Goal: Transaction & Acquisition: Purchase product/service

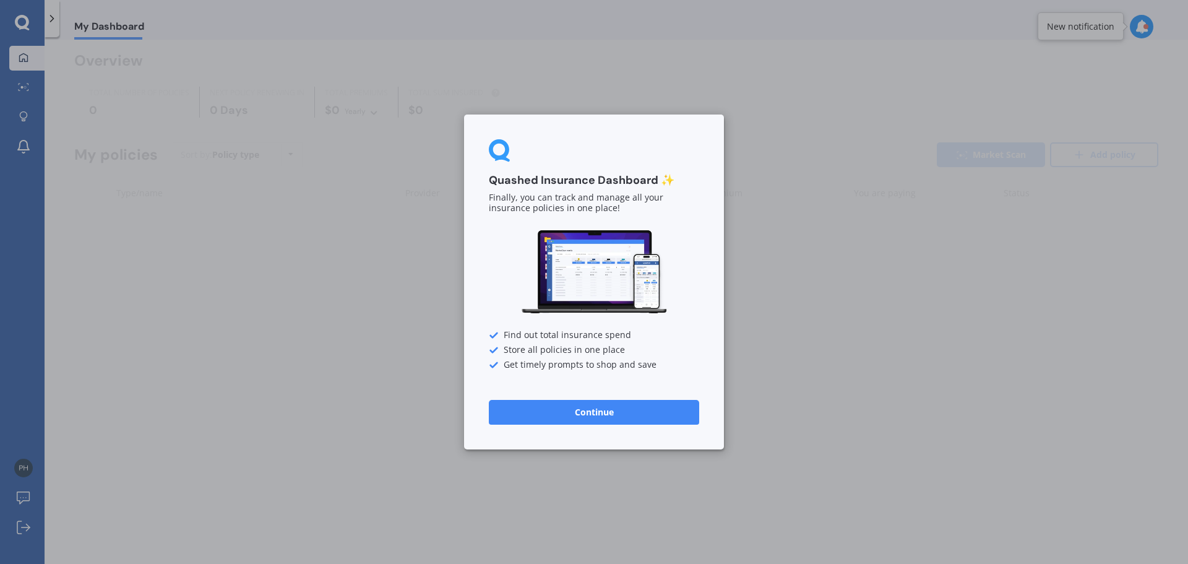
click at [601, 405] on button "Continue" at bounding box center [594, 412] width 210 height 25
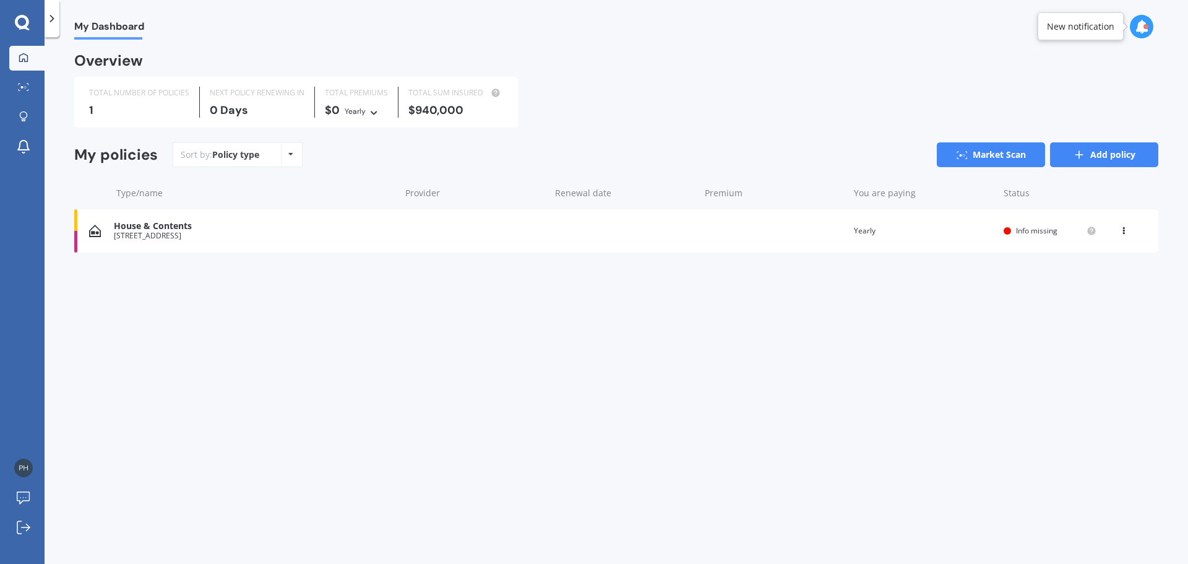
click at [1131, 166] on link "Add policy" at bounding box center [1104, 154] width 108 height 25
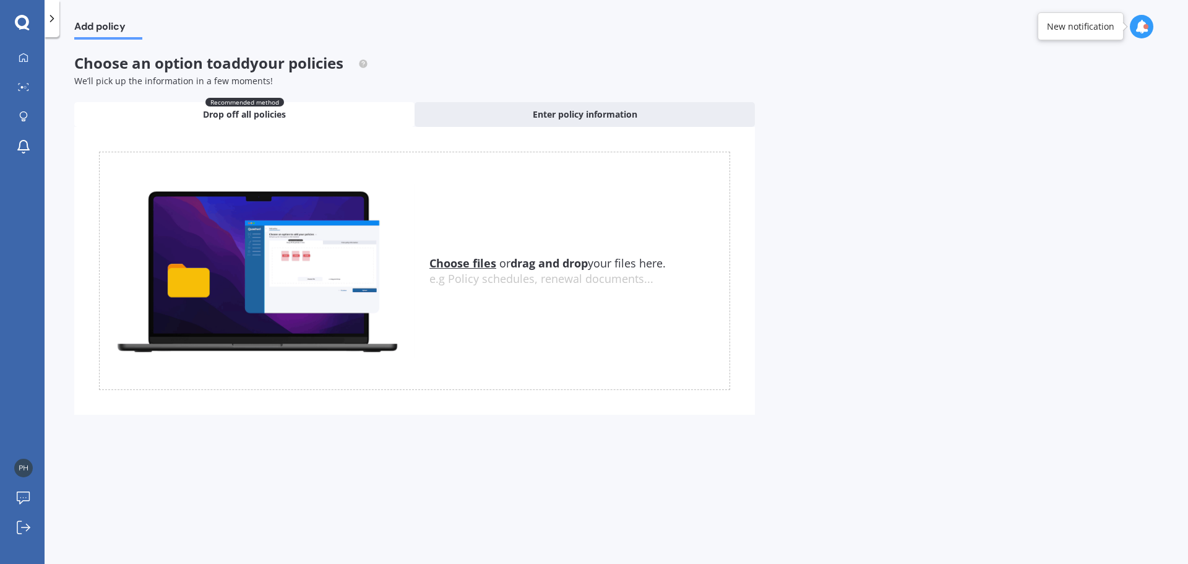
click at [23, 27] on icon at bounding box center [22, 22] width 14 height 14
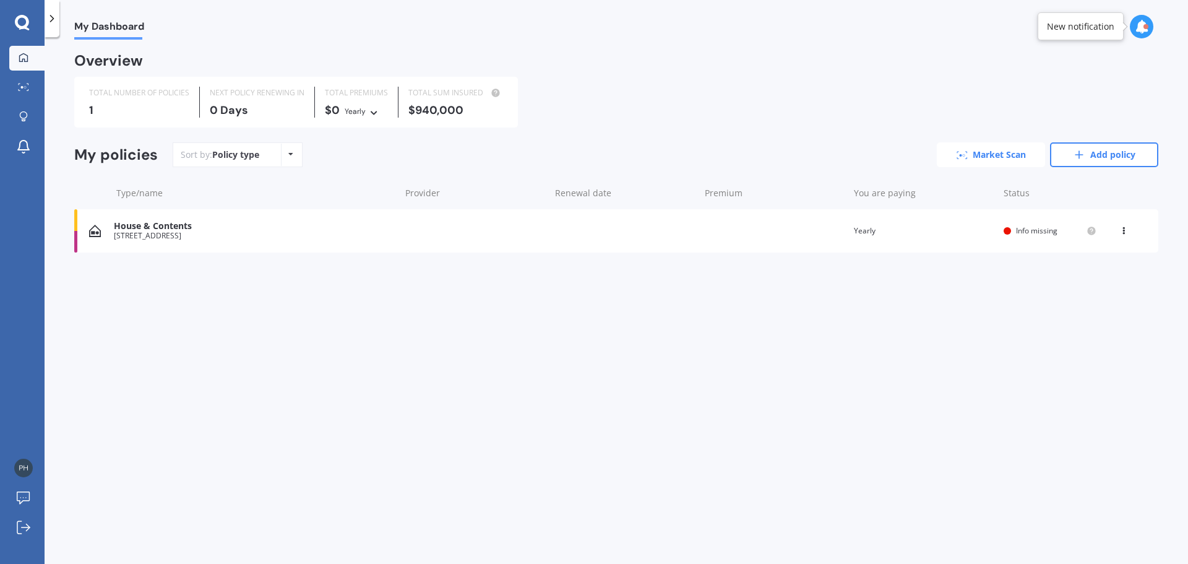
click at [989, 151] on link "Market Scan" at bounding box center [991, 154] width 108 height 25
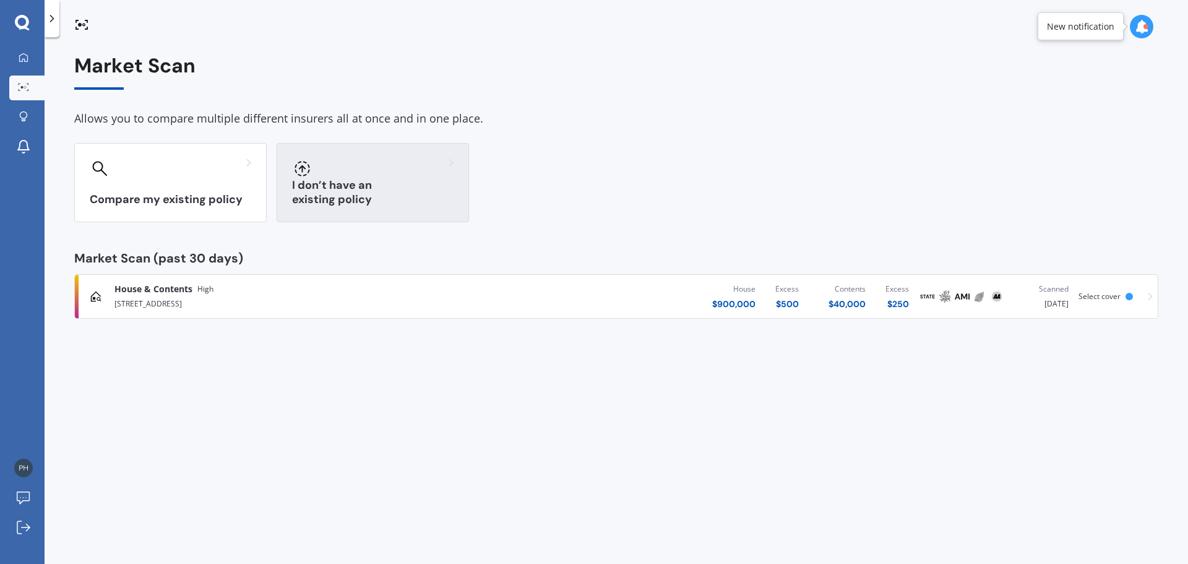
click at [377, 199] on h3 "I don’t have an existing policy" at bounding box center [372, 192] width 161 height 28
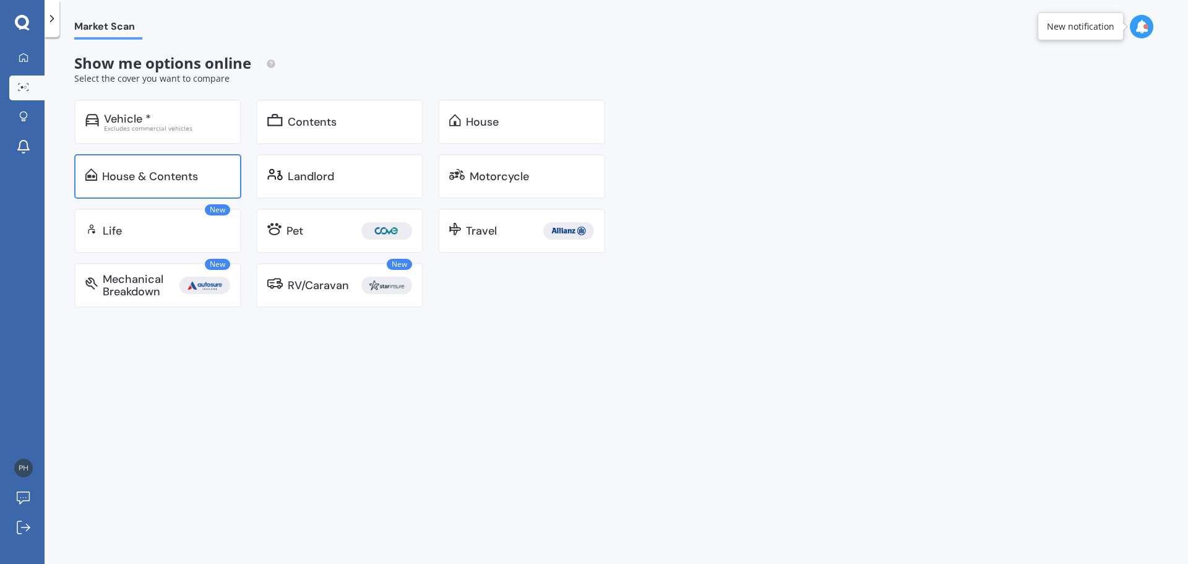
click at [232, 169] on div "House & Contents" at bounding box center [157, 176] width 167 height 45
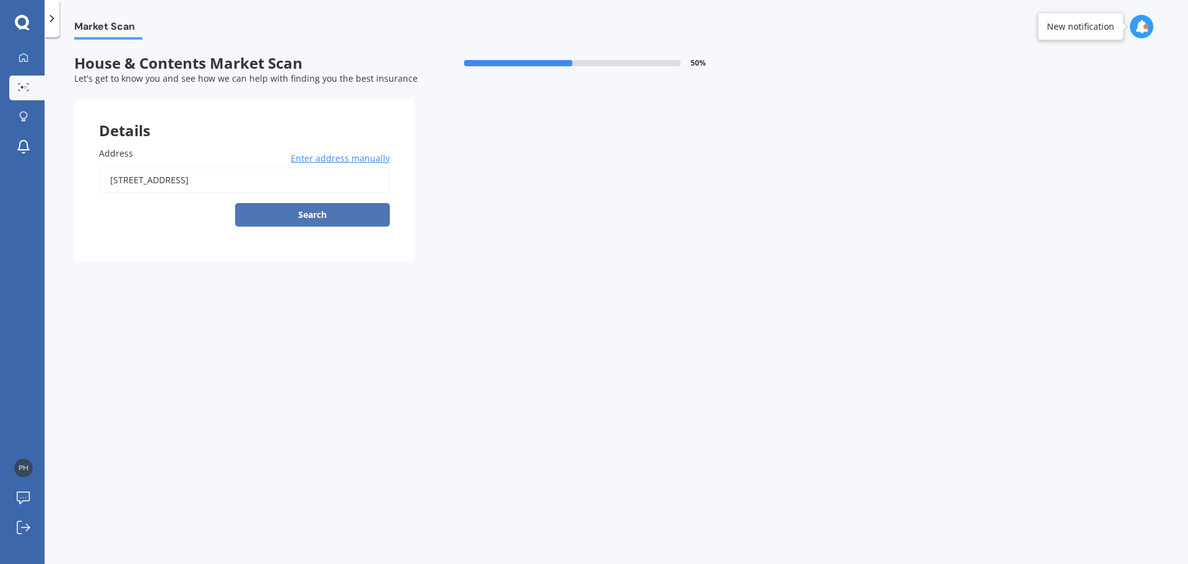
click at [289, 208] on button "Search" at bounding box center [312, 215] width 155 height 24
type input "[STREET_ADDRESS]"
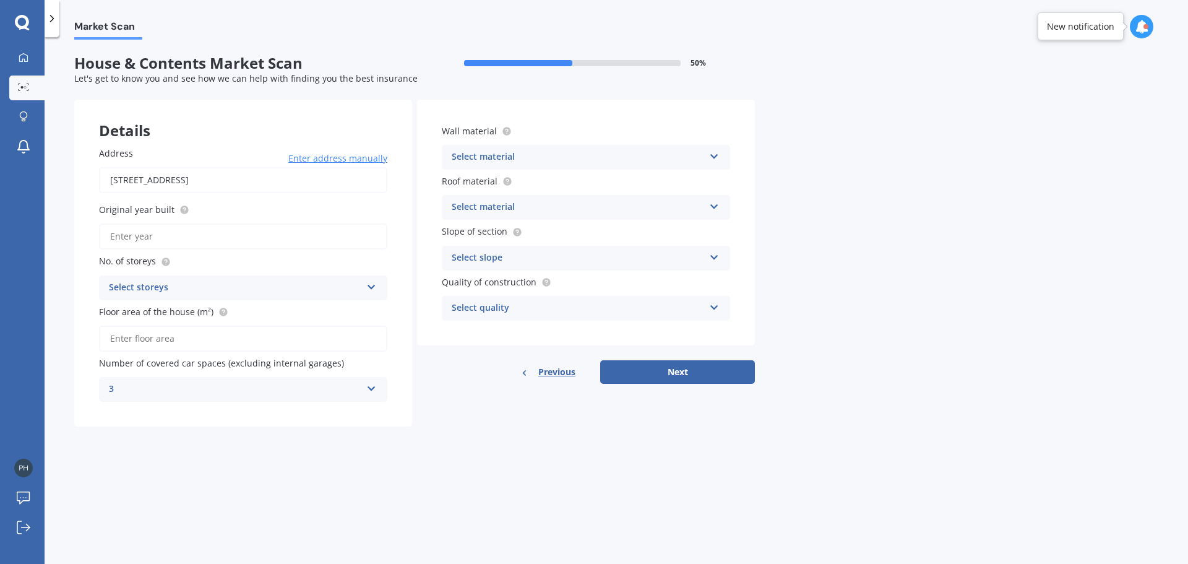
click at [164, 231] on input "Original year built" at bounding box center [243, 236] width 288 height 26
type input "1960"
click at [210, 283] on div "Select storeys" at bounding box center [235, 287] width 252 height 15
click at [161, 314] on div "1" at bounding box center [243, 312] width 287 height 22
click at [179, 346] on input "Floor area of the house (m²)" at bounding box center [243, 338] width 288 height 26
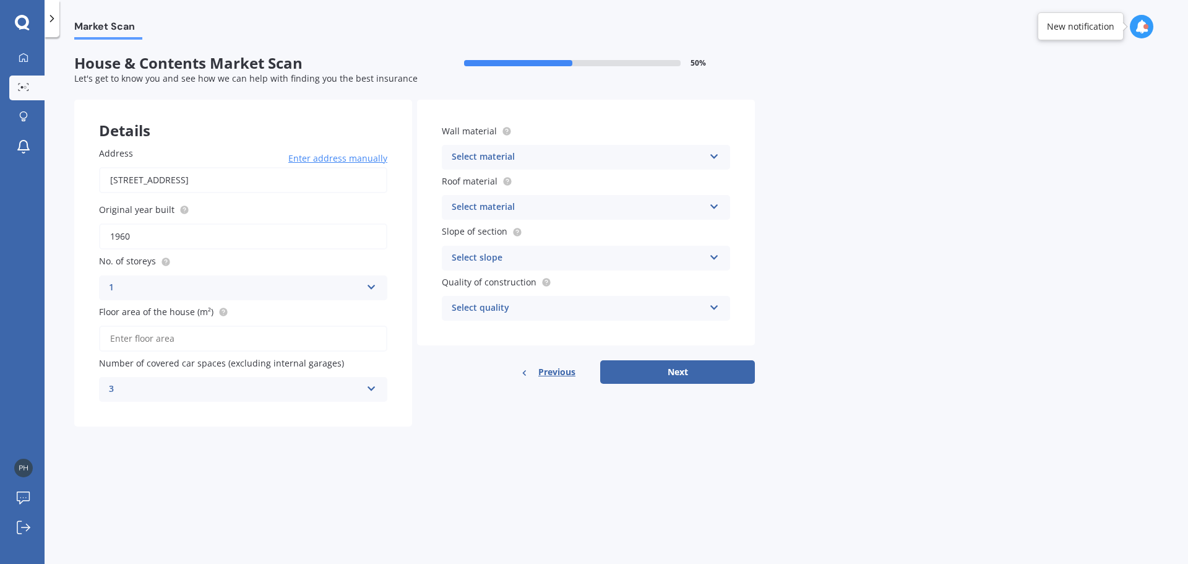
type input "141"
click at [517, 153] on div "Select material" at bounding box center [578, 157] width 252 height 15
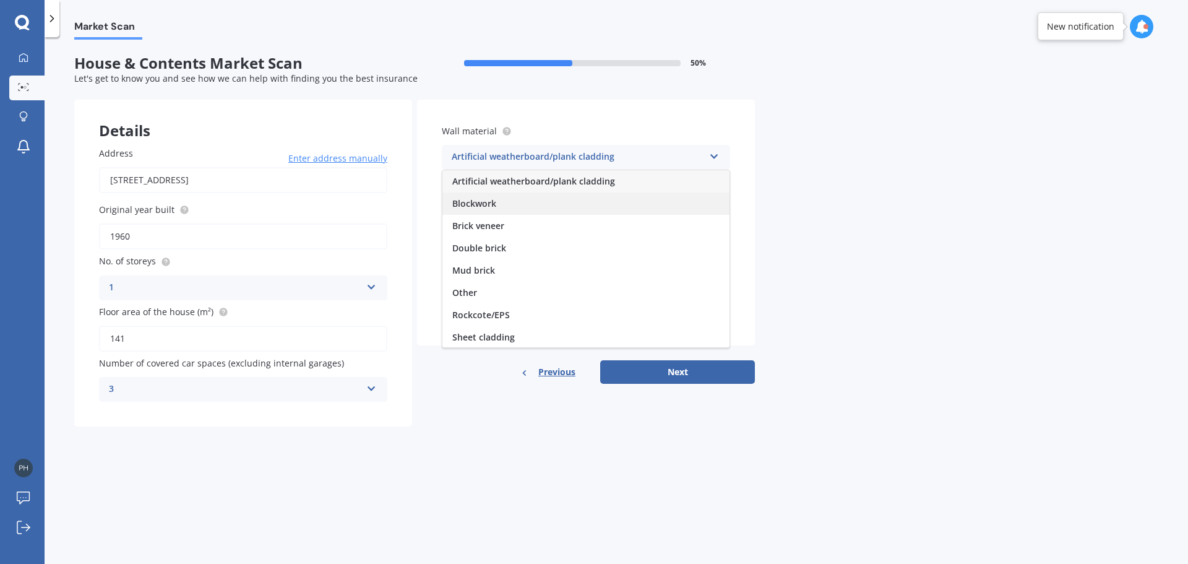
click at [464, 210] on div "Blockwork" at bounding box center [585, 203] width 287 height 22
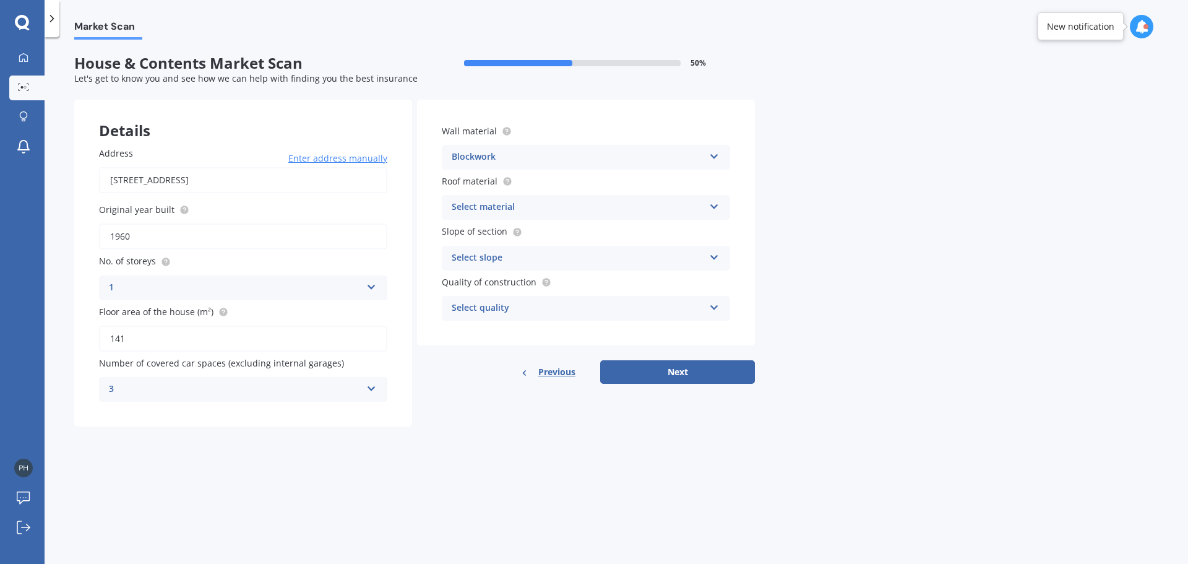
click at [498, 207] on div "Select material" at bounding box center [578, 207] width 252 height 15
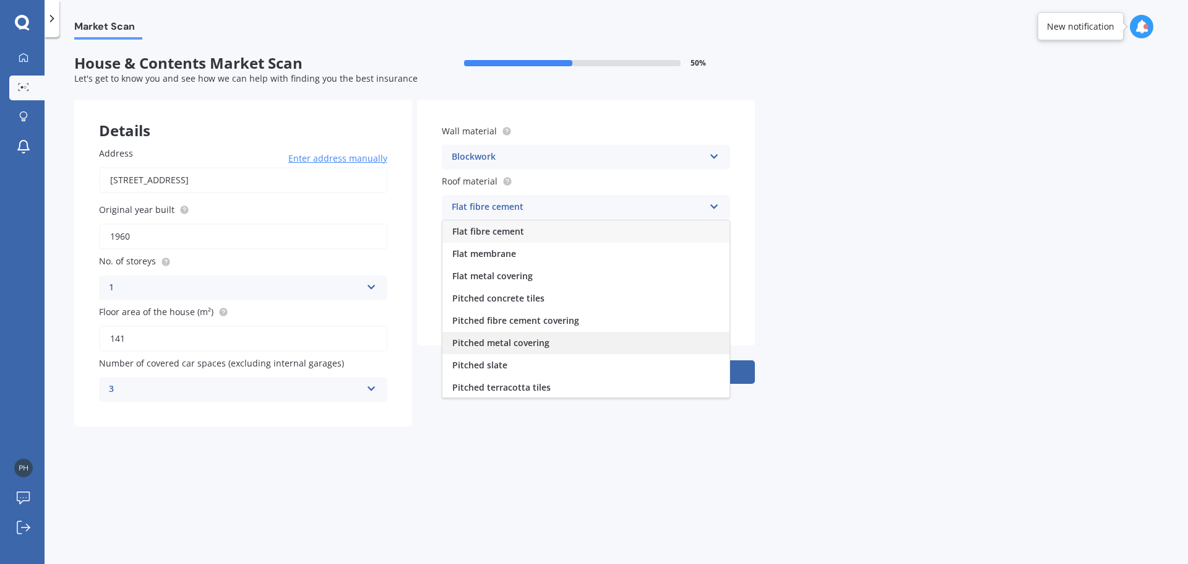
click at [499, 343] on span "Pitched metal covering" at bounding box center [500, 343] width 97 height 12
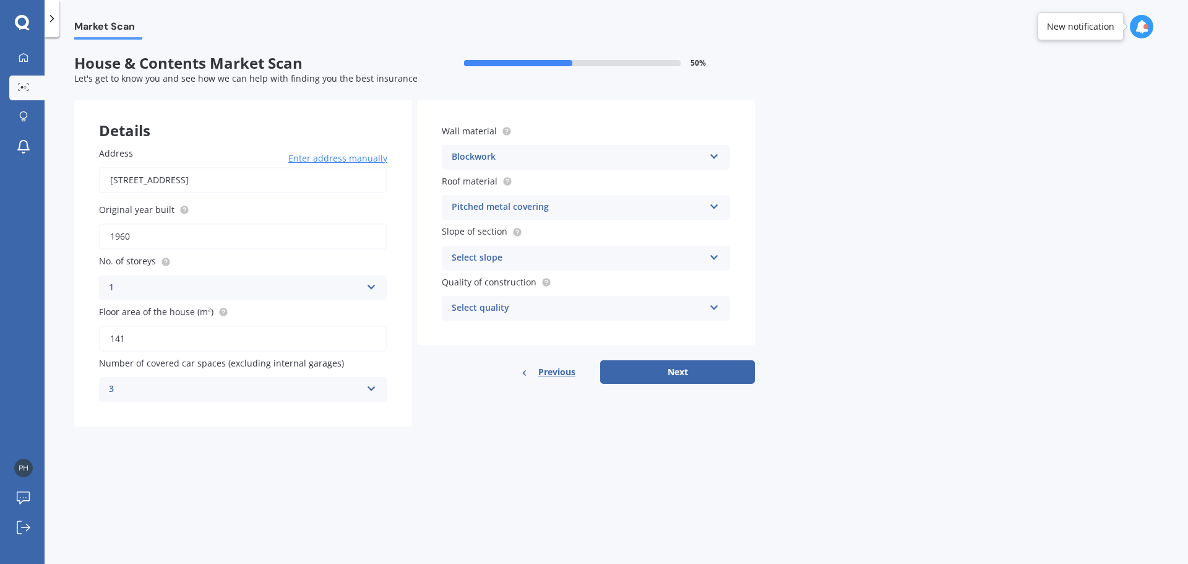
click at [536, 258] on div "Select slope" at bounding box center [578, 258] width 252 height 15
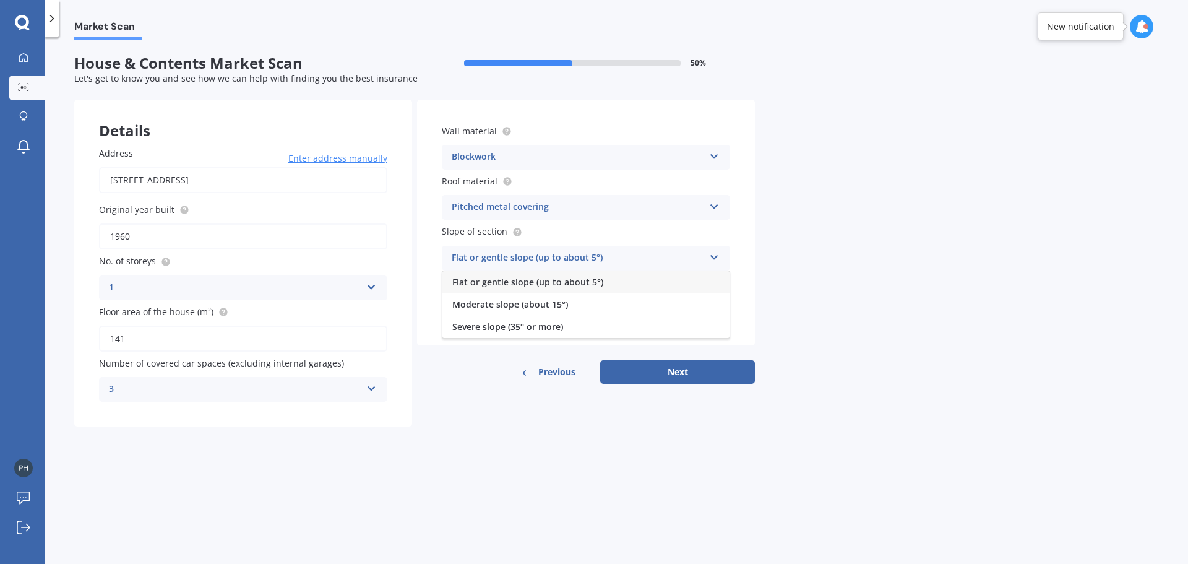
click at [535, 279] on span "Flat or gentle slope (up to about 5°)" at bounding box center [527, 282] width 151 height 12
click at [536, 314] on div "Select quality" at bounding box center [578, 308] width 252 height 15
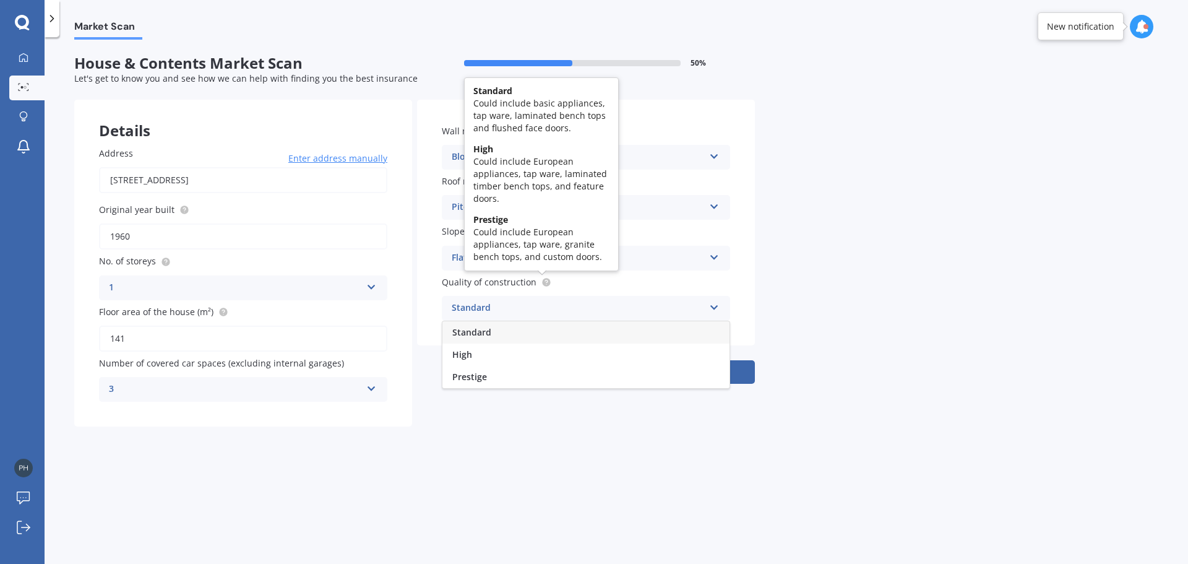
click at [548, 284] on icon at bounding box center [546, 282] width 10 height 10
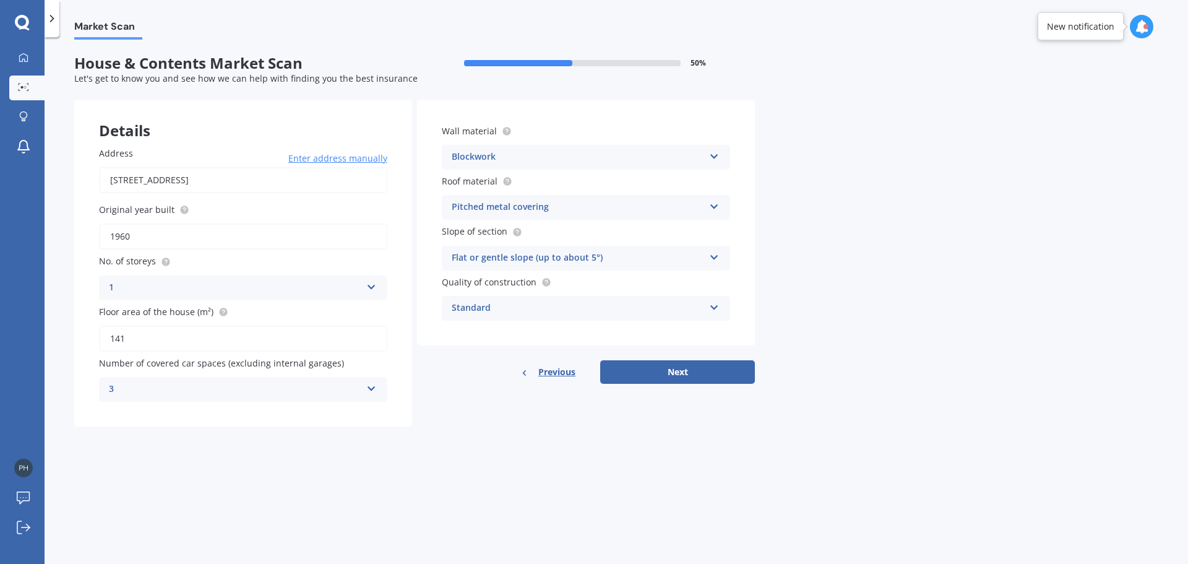
click at [524, 305] on div "Standard" at bounding box center [578, 308] width 252 height 15
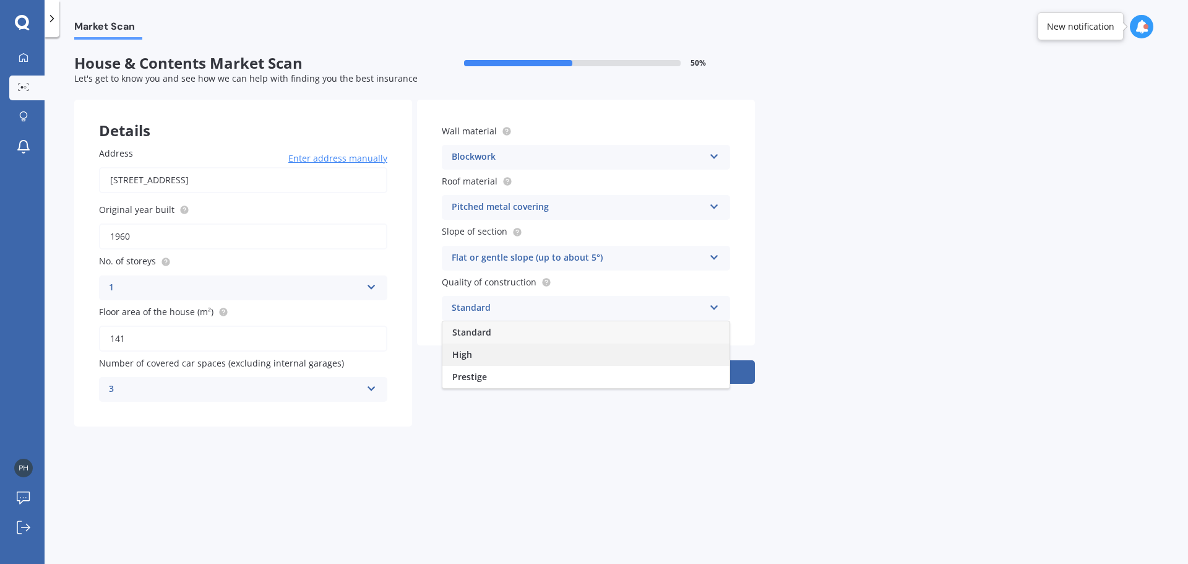
click at [497, 361] on div "High" at bounding box center [585, 354] width 287 height 22
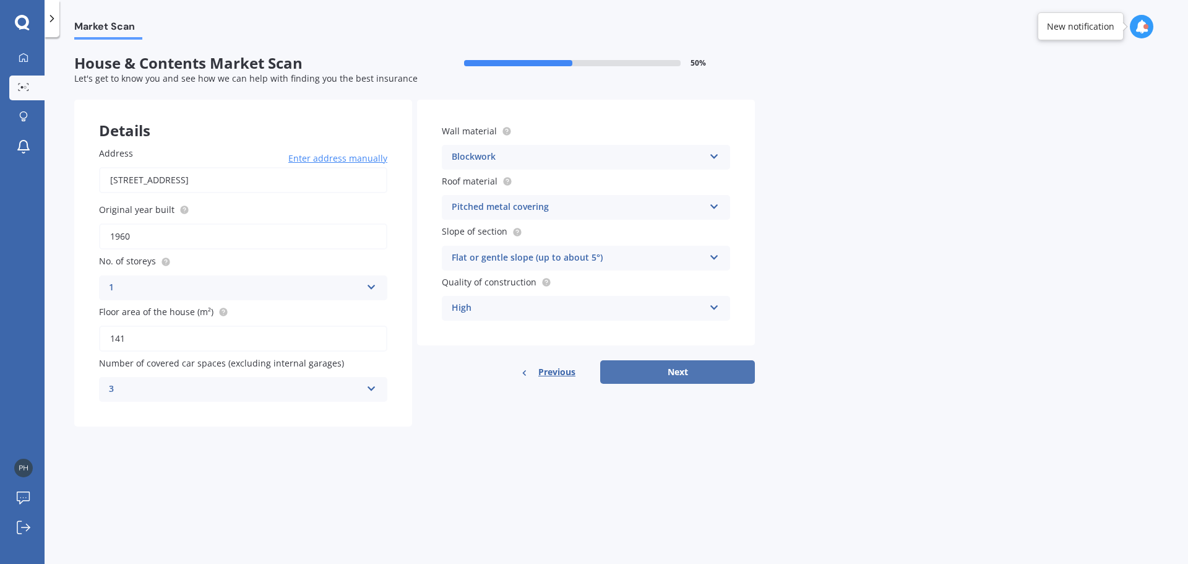
click at [737, 380] on button "Next" at bounding box center [677, 372] width 155 height 24
select select "28"
select select "07"
select select "1979"
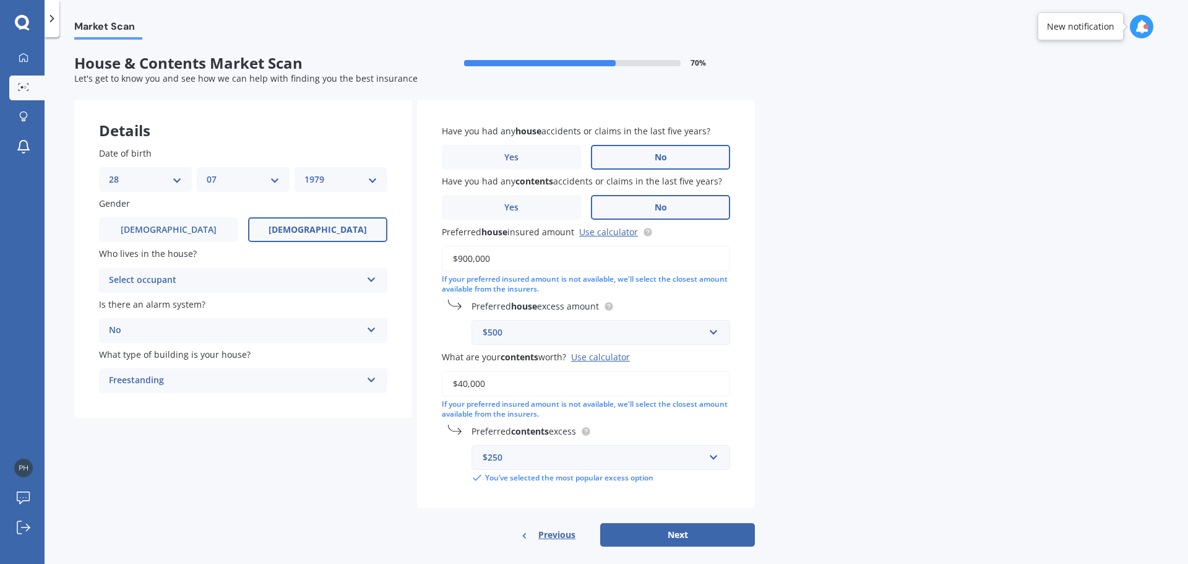
click at [187, 284] on div "Select occupant" at bounding box center [235, 280] width 252 height 15
click at [191, 301] on div "Owner" at bounding box center [243, 304] width 287 height 22
drag, startPoint x: 523, startPoint y: 257, endPoint x: 423, endPoint y: 239, distance: 101.9
click at [423, 239] on div "Have you had any house accidents or claims in the last five years? Yes No Have …" at bounding box center [586, 304] width 338 height 409
click at [801, 342] on div "Market Scan House & Contents Market Scan 70 % Let's get to know you and see how…" at bounding box center [616, 303] width 1143 height 526
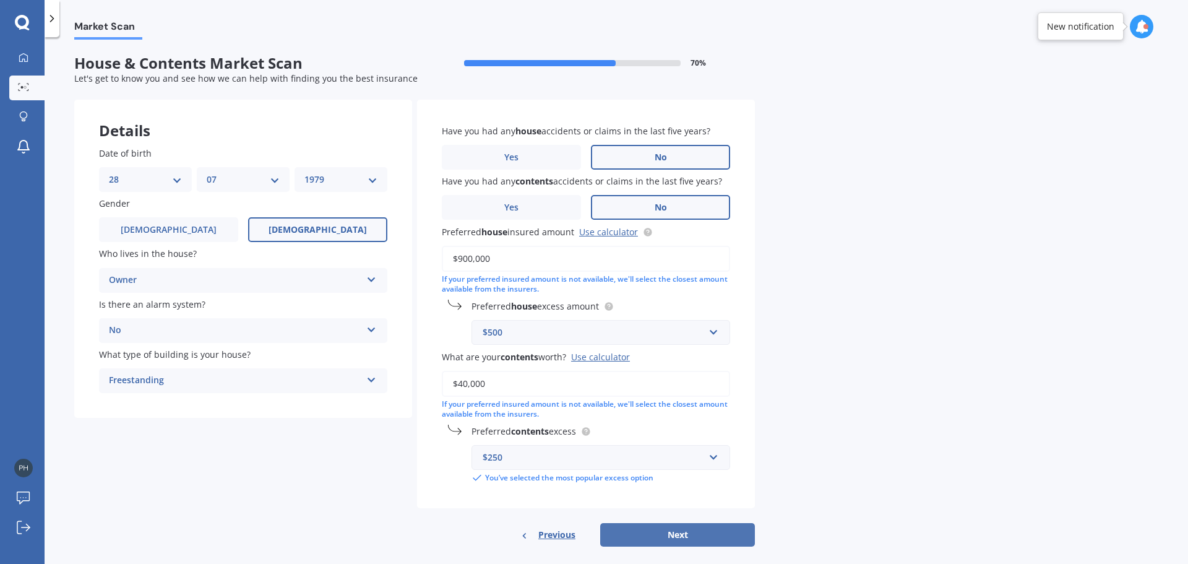
click at [663, 541] on button "Next" at bounding box center [677, 535] width 155 height 24
select select "28"
select select "07"
select select "1979"
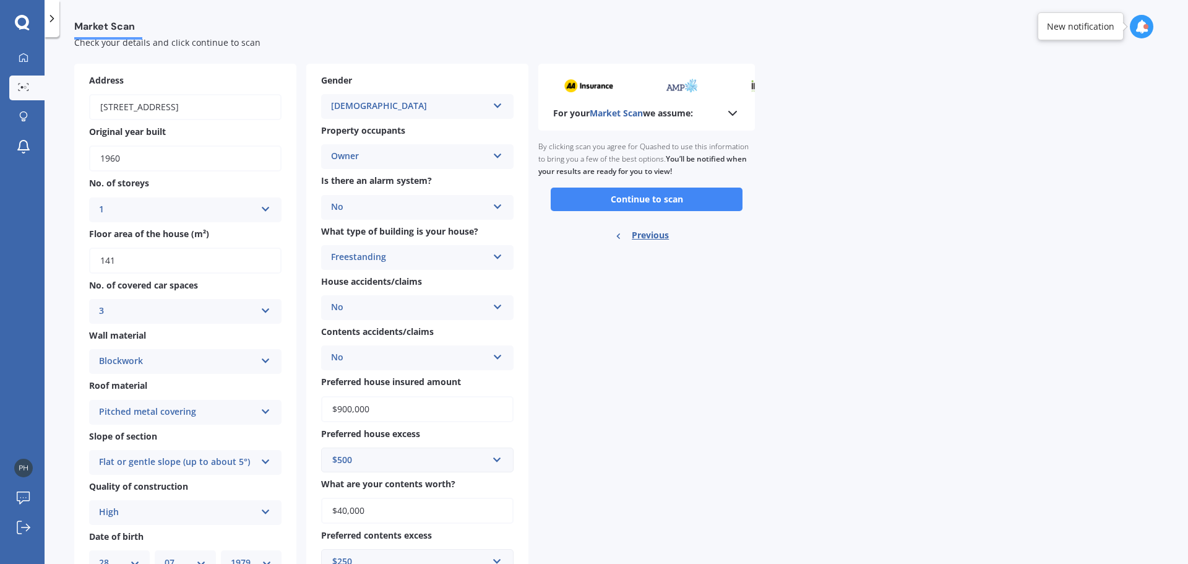
scroll to position [89, 0]
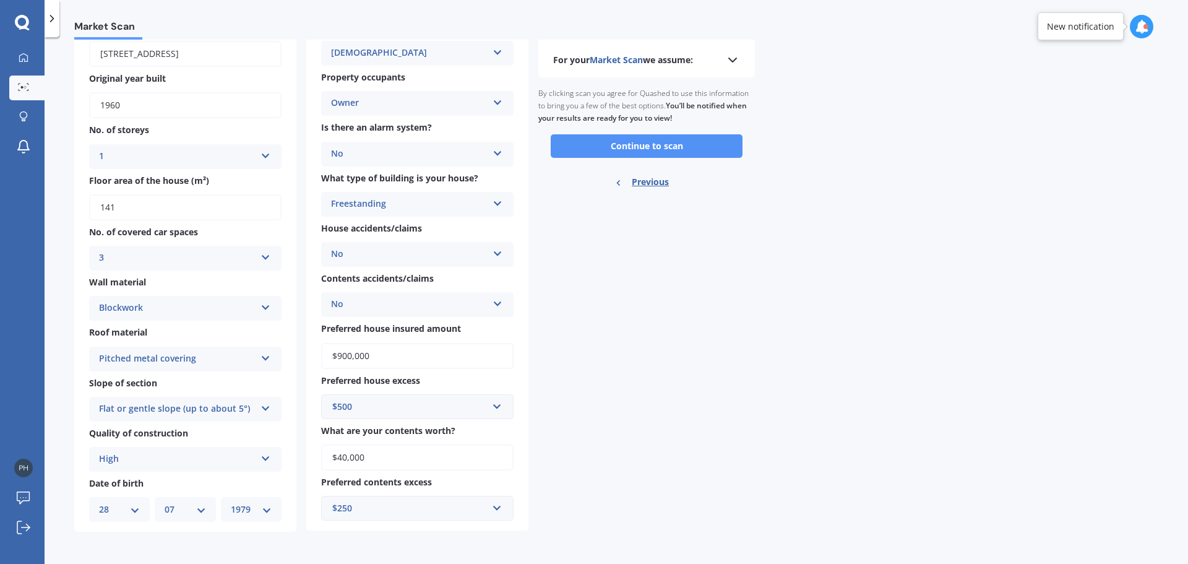
click at [722, 152] on button "Continue to scan" at bounding box center [647, 146] width 192 height 24
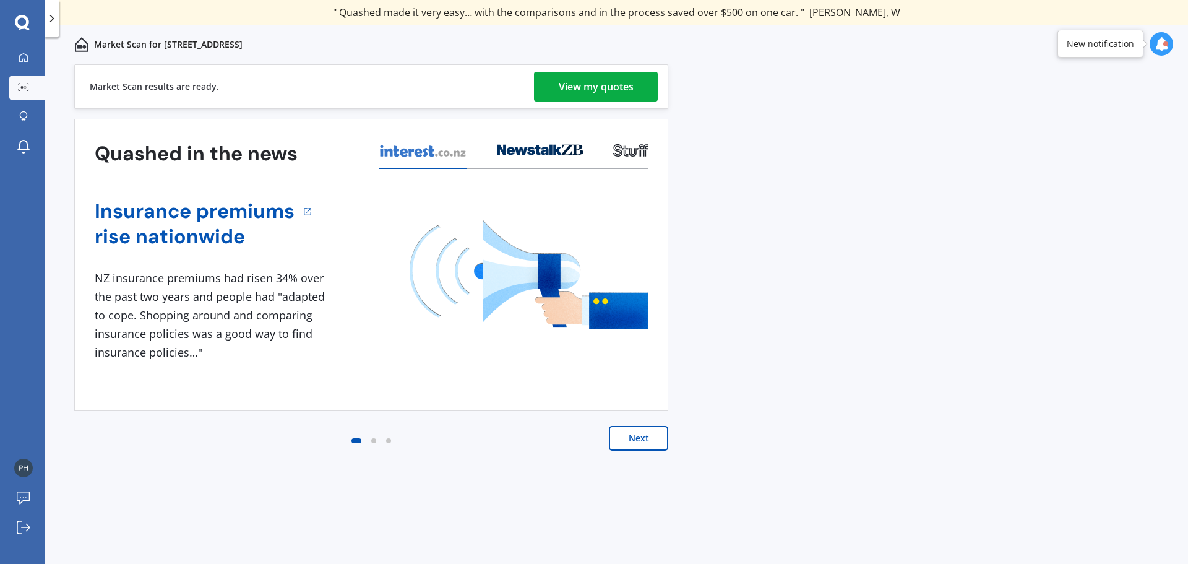
click at [599, 85] on div "View my quotes" at bounding box center [596, 87] width 75 height 30
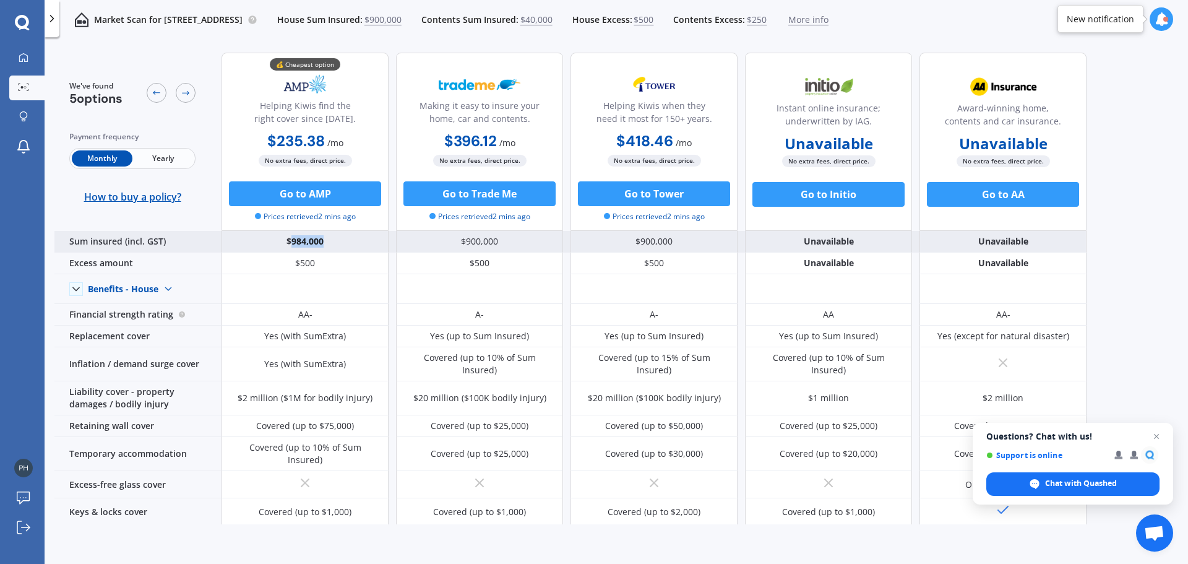
drag, startPoint x: 325, startPoint y: 244, endPoint x: 291, endPoint y: 242, distance: 34.7
click at [291, 242] on div "$984,000" at bounding box center [304, 242] width 167 height 22
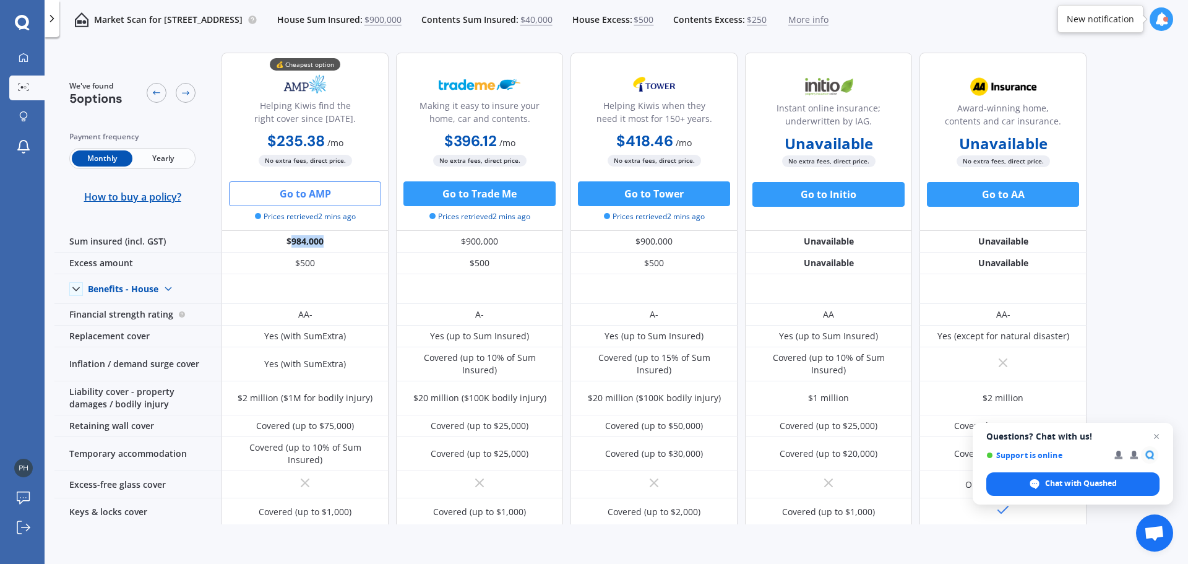
click at [313, 201] on button "Go to AMP" at bounding box center [305, 193] width 152 height 25
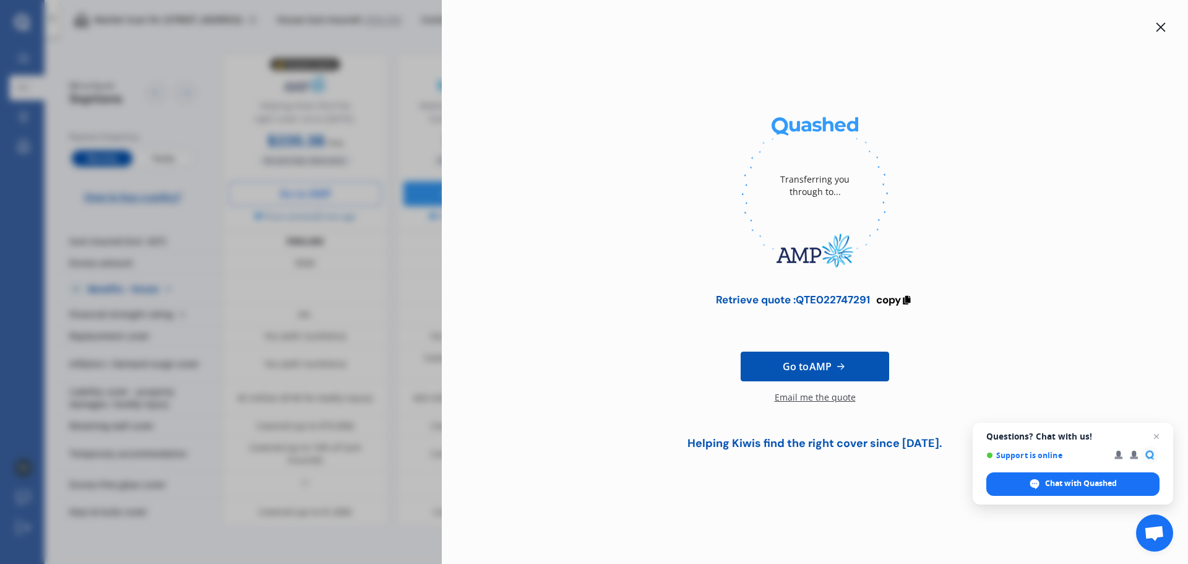
click at [1165, 33] on div at bounding box center [1160, 27] width 15 height 15
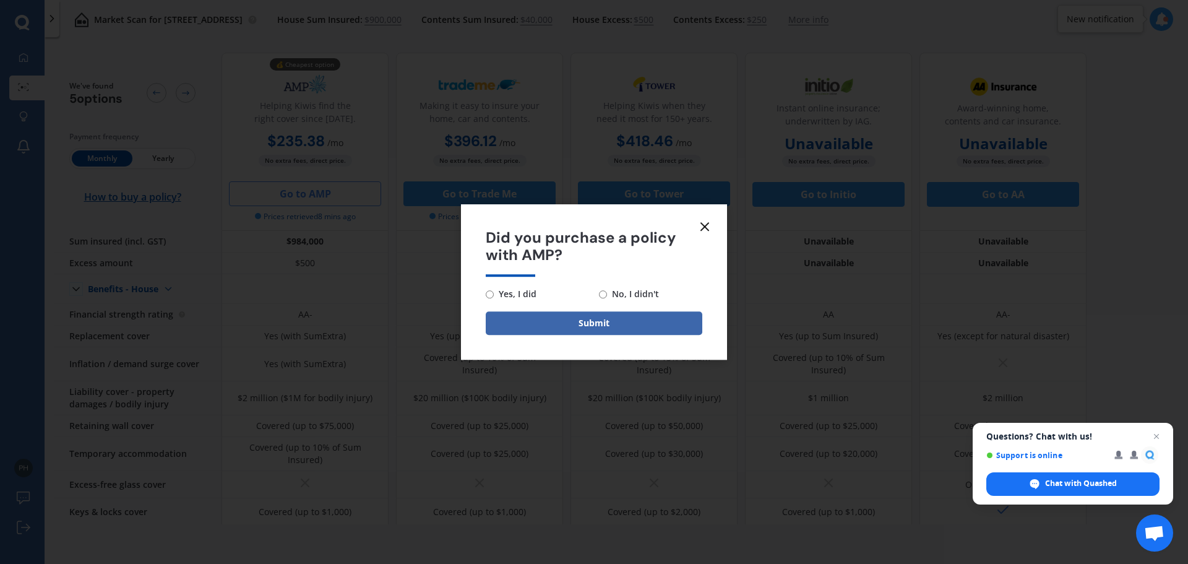
click at [697, 232] on span "Did you purchase a policy with AMP?" at bounding box center [594, 247] width 217 height 36
click at [700, 223] on icon at bounding box center [704, 226] width 15 height 15
